Goal: Check status: Check status

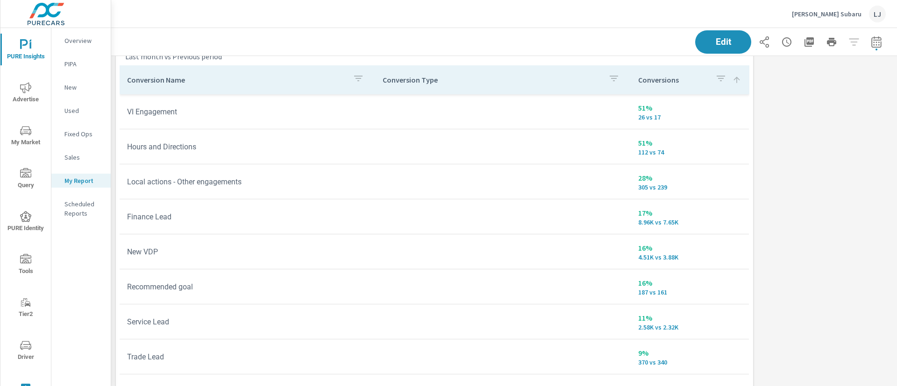
scroll to position [32, 0]
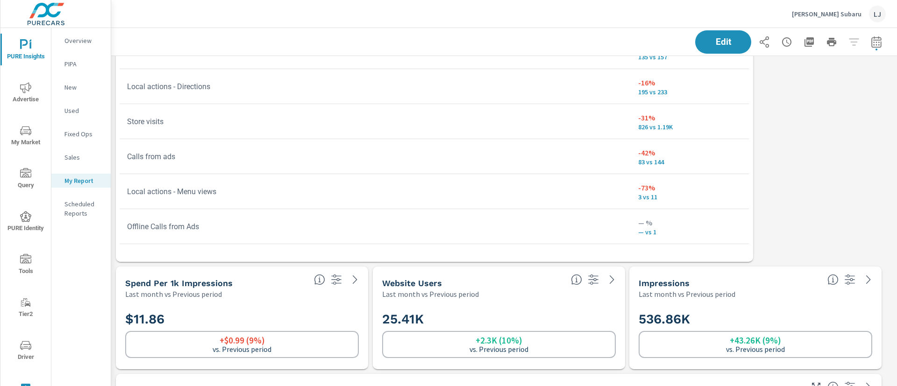
scroll to position [224, 0]
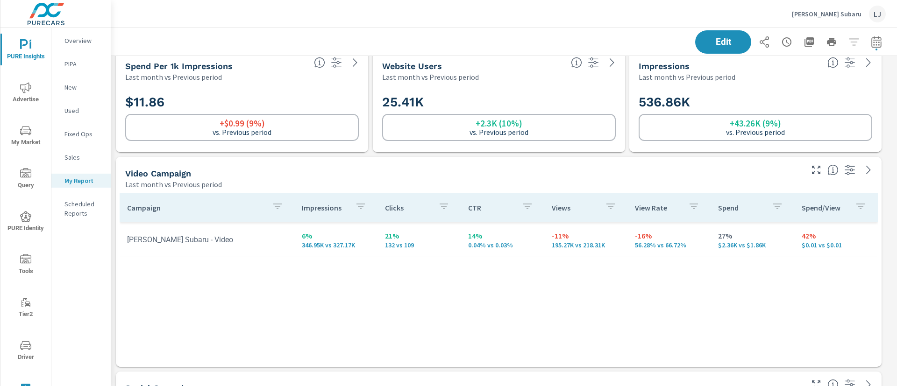
scroll to position [440, 0]
click at [30, 95] on span "Advertise" at bounding box center [25, 93] width 45 height 23
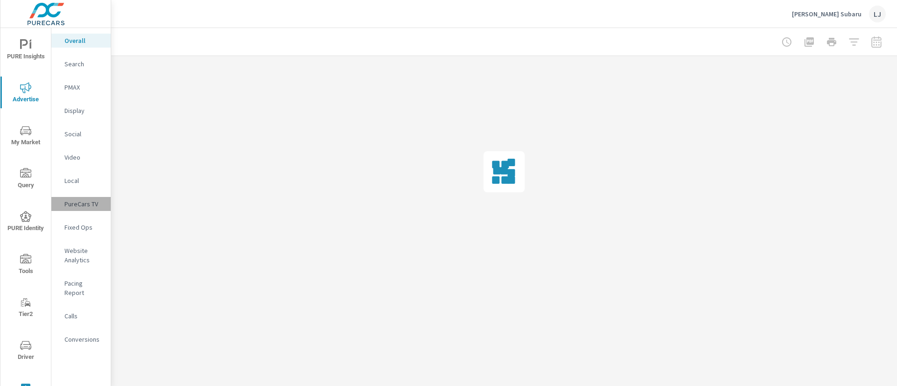
click at [75, 202] on p "PureCars TV" at bounding box center [83, 204] width 39 height 9
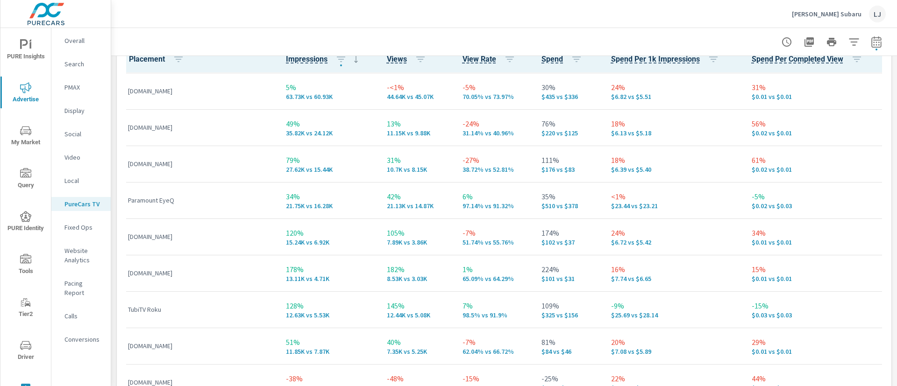
scroll to position [73, 0]
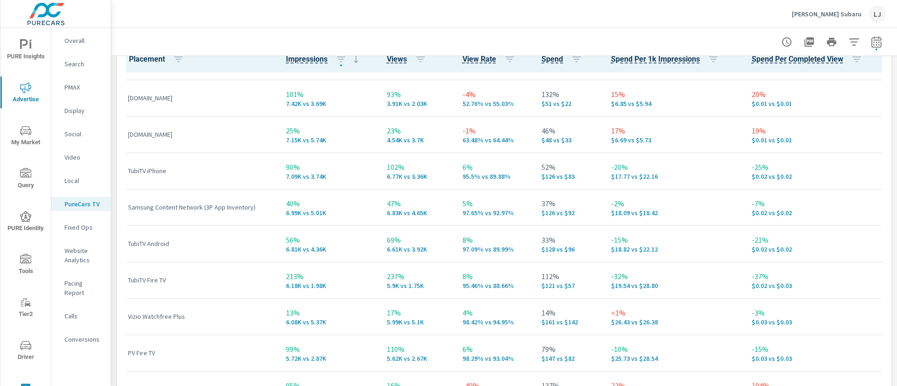
scroll to position [398, 0]
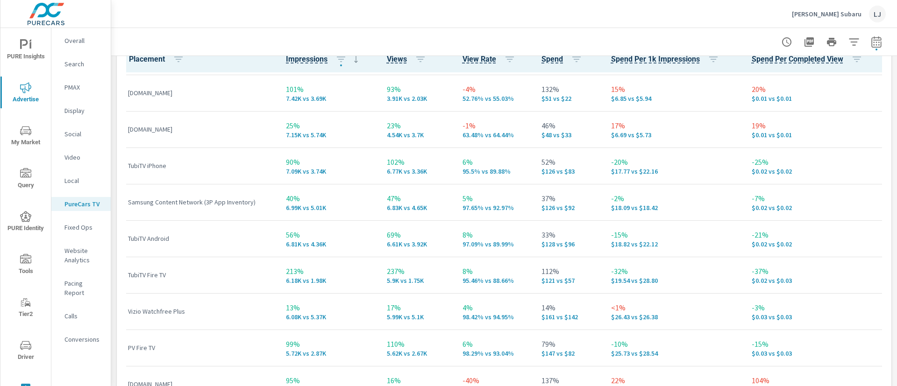
scroll to position [606, 0]
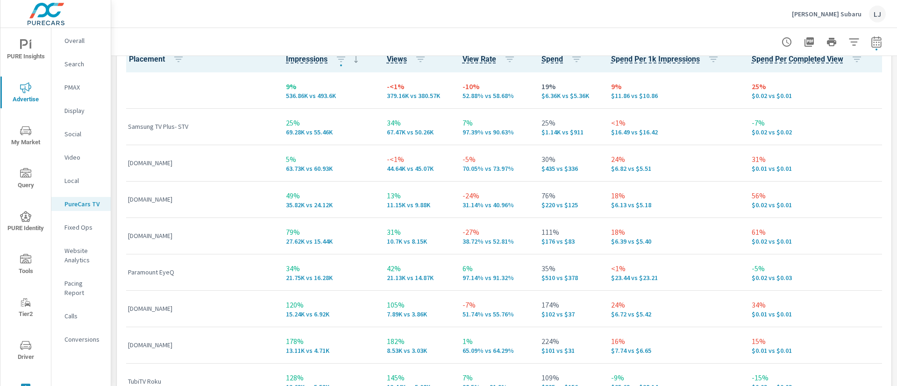
scroll to position [0, 0]
click at [19, 53] on span "PURE Insights" at bounding box center [25, 50] width 45 height 23
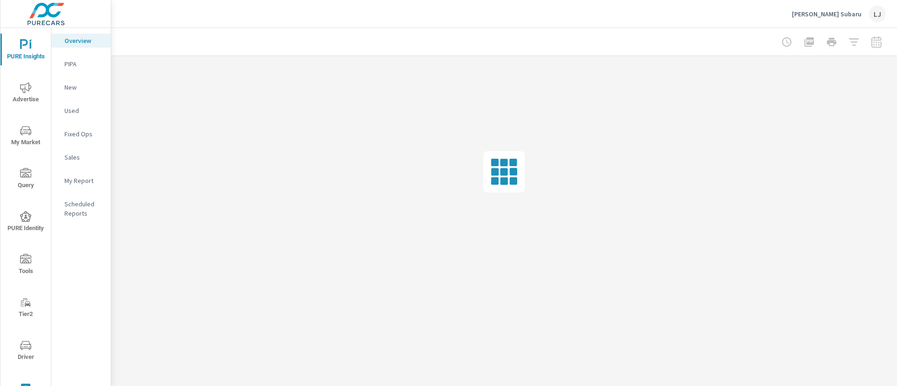
click at [79, 179] on p "My Report" at bounding box center [83, 180] width 39 height 9
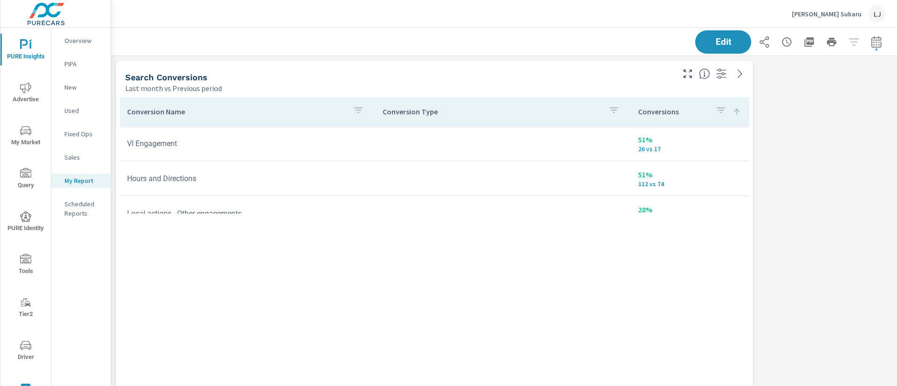
scroll to position [1209, 797]
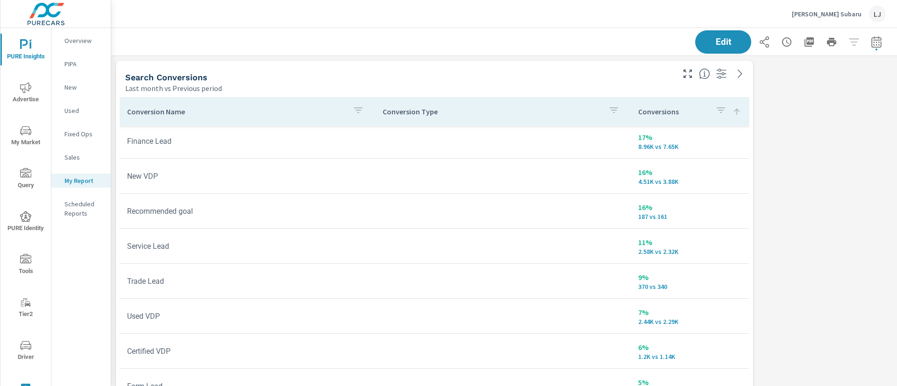
scroll to position [108, 0]
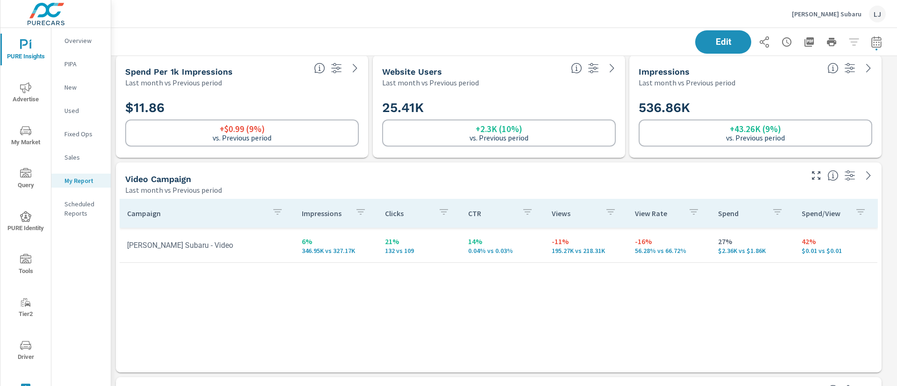
scroll to position [436, 0]
click at [595, 279] on div "Campaign Impressions Clicks CTR Views View Rate Spend Spend/View [PERSON_NAME] …" at bounding box center [499, 277] width 758 height 156
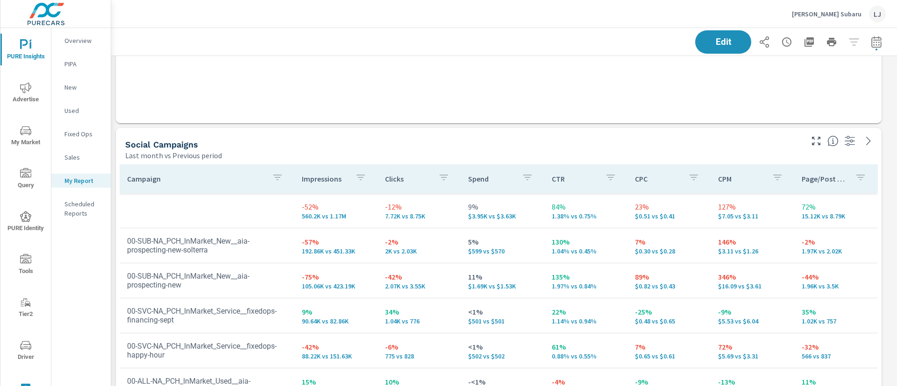
scroll to position [685, 0]
drag, startPoint x: 674, startPoint y: 119, endPoint x: 856, endPoint y: 45, distance: 196.0
click at [856, 45] on div "Edit" at bounding box center [790, 41] width 191 height 23
click at [871, 41] on icon "button" at bounding box center [876, 41] width 11 height 11
select select "Last month"
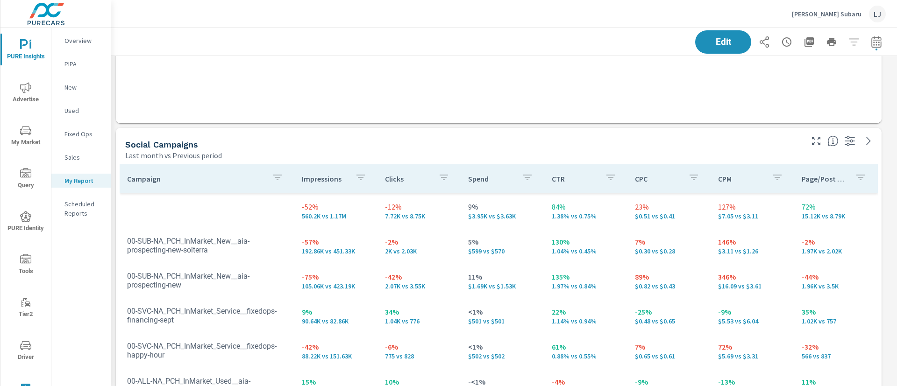
select select "Previous period"
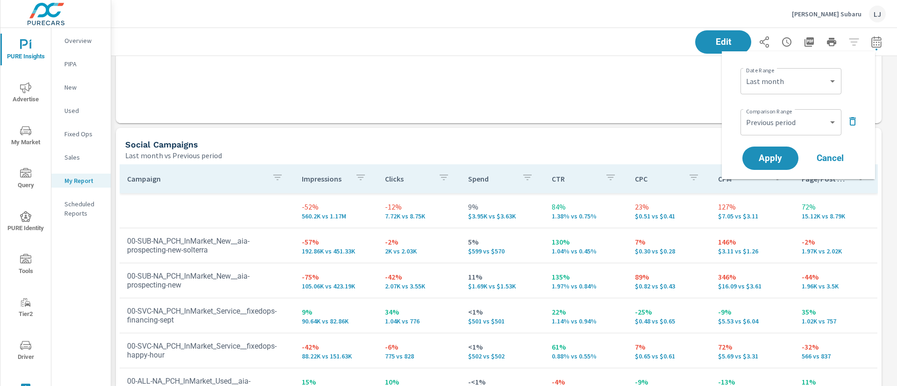
scroll to position [1209, 797]
click at [853, 122] on icon "button" at bounding box center [852, 121] width 11 height 11
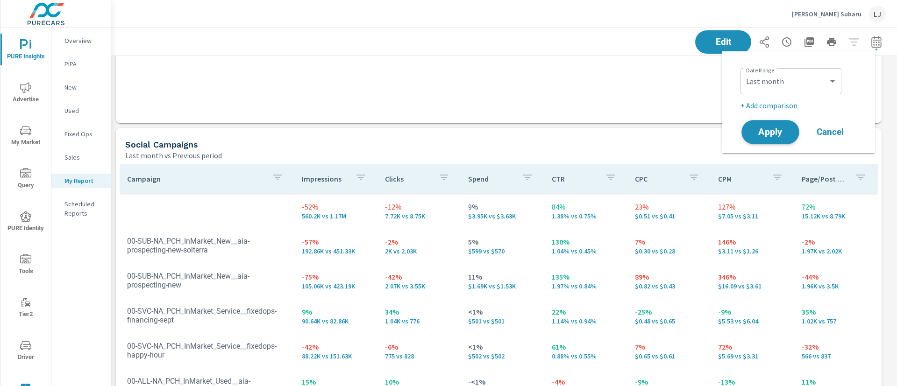
click at [768, 134] on span "Apply" at bounding box center [770, 132] width 38 height 9
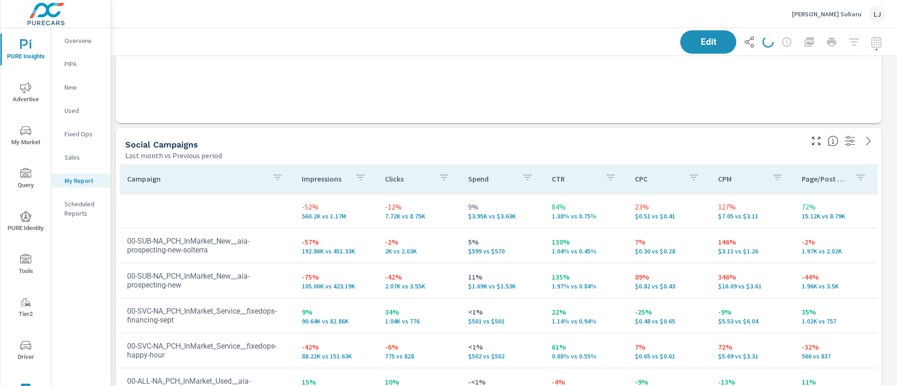
scroll to position [1209, 797]
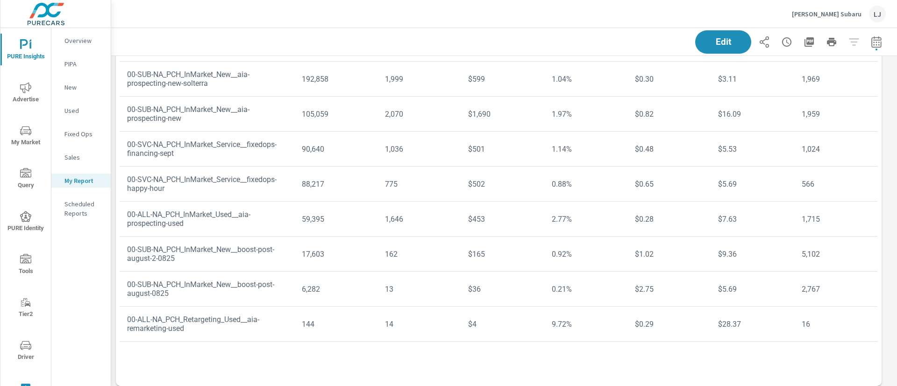
scroll to position [857, 0]
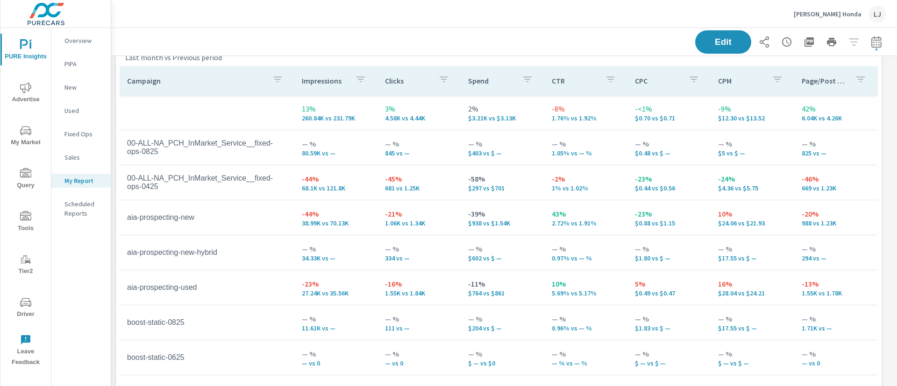
scroll to position [784, 0]
click at [876, 49] on span "button" at bounding box center [877, 50] width 2 height 2
select select "Last month"
select select "Previous period"
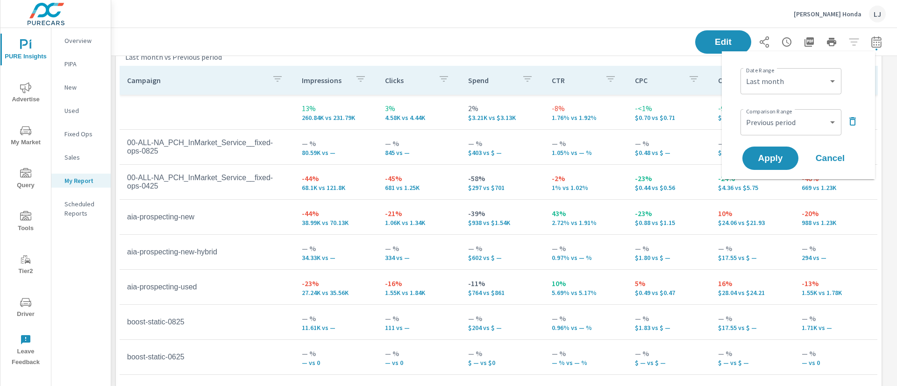
scroll to position [1209, 797]
click at [846, 124] on button "button" at bounding box center [852, 121] width 15 height 15
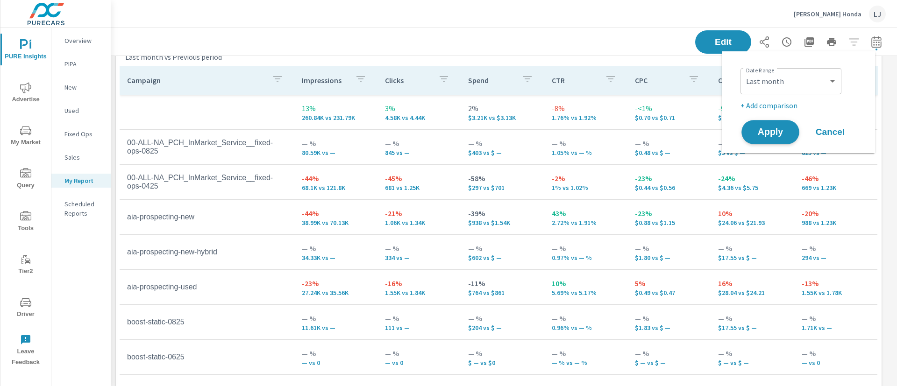
click at [767, 135] on span "Apply" at bounding box center [770, 132] width 38 height 9
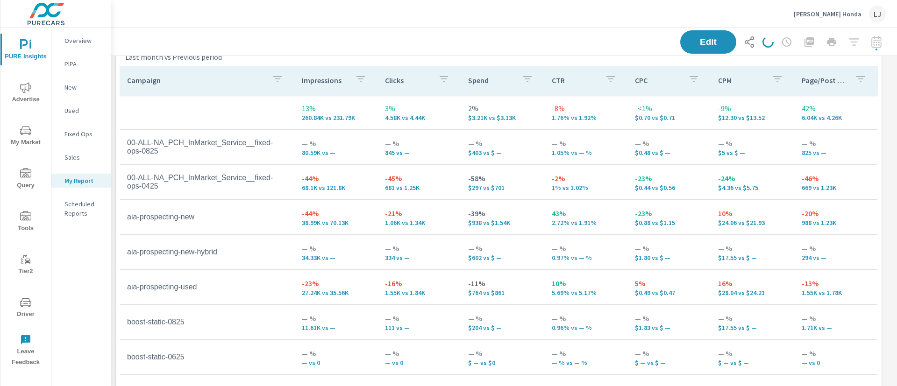
scroll to position [1209, 797]
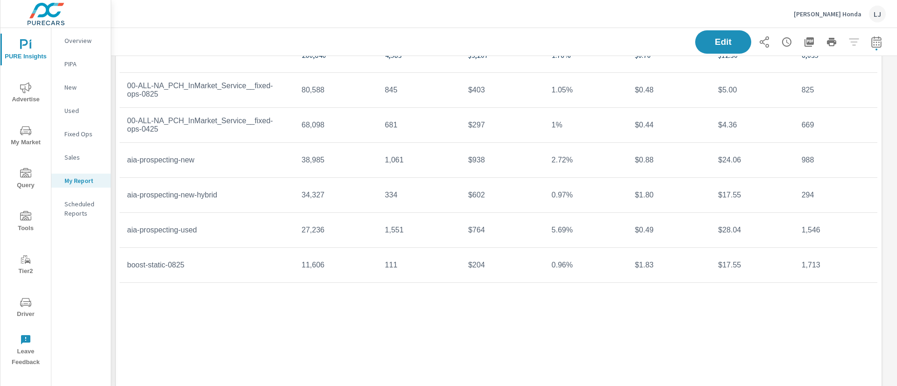
scroll to position [840, 0]
